Goal: Find specific page/section: Find specific page/section

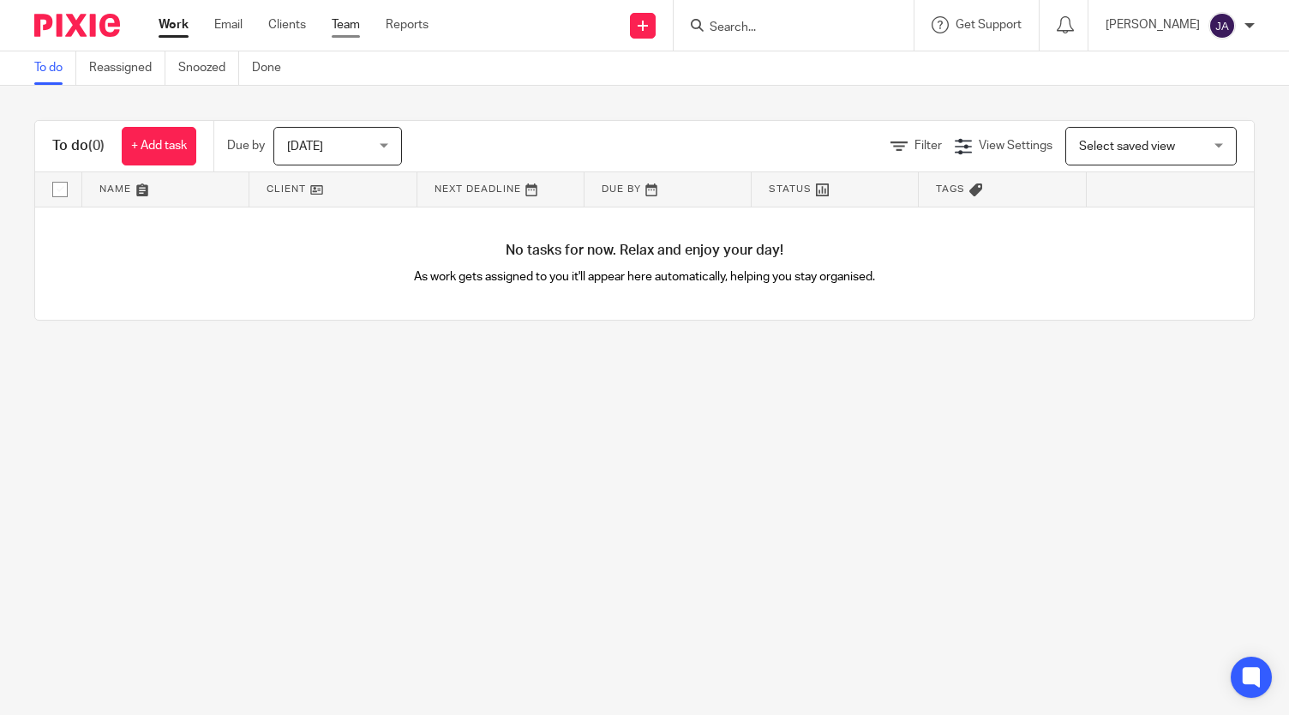
click at [340, 25] on link "Team" at bounding box center [346, 24] width 28 height 17
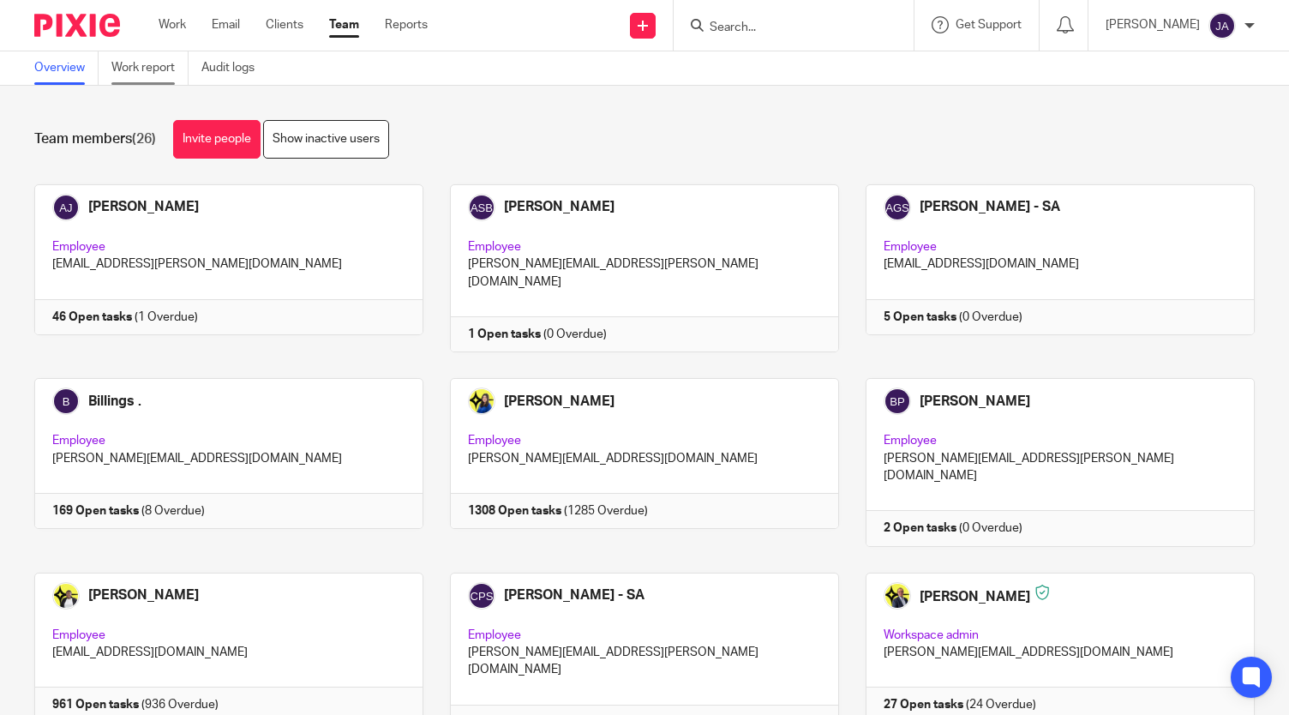
click at [151, 61] on link "Work report" at bounding box center [149, 67] width 77 height 33
